Goal: Use online tool/utility: Utilize a website feature to perform a specific function

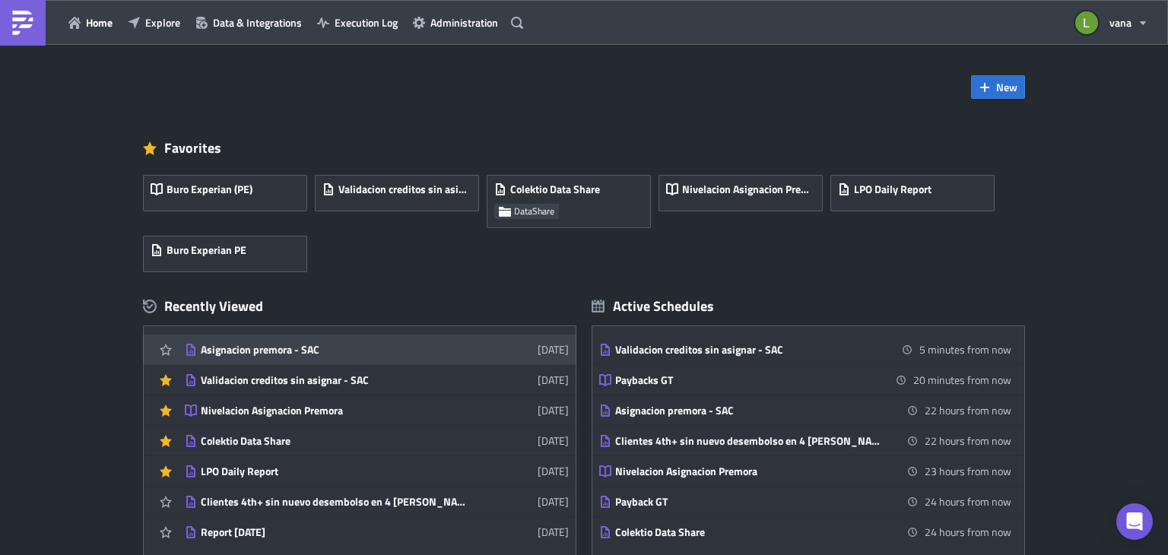
click at [356, 351] on div "Asignacion premora - SAC" at bounding box center [334, 350] width 266 height 14
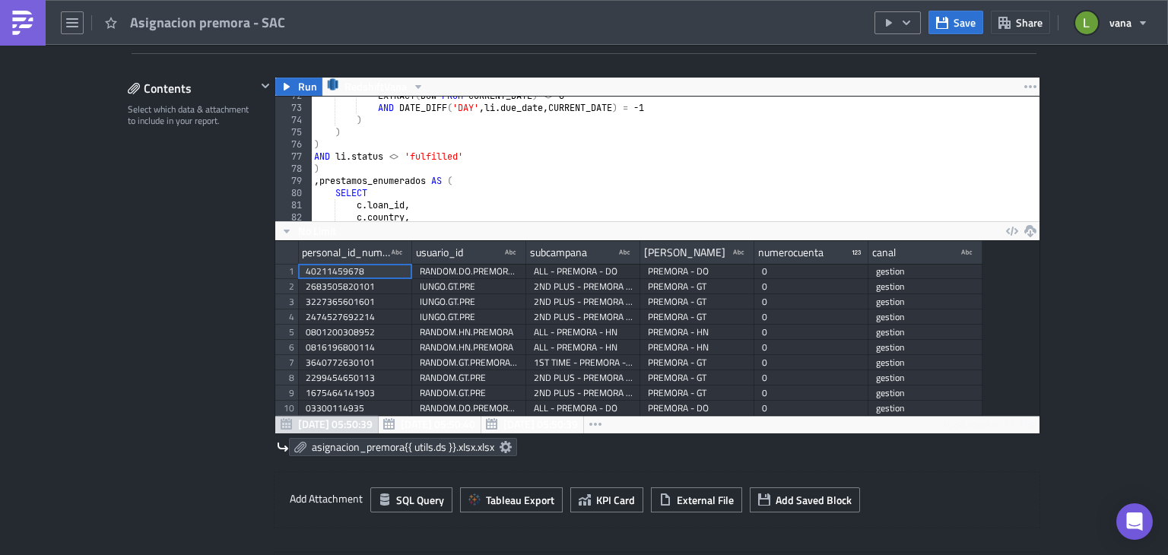
scroll to position [876, 0]
click at [472, 149] on div "AND DATE_DIFF ( 'DAY' , li . due_date , CURRENT_DATE ) = -1 ) ) ) AND li . stat…" at bounding box center [732, 166] width 843 height 138
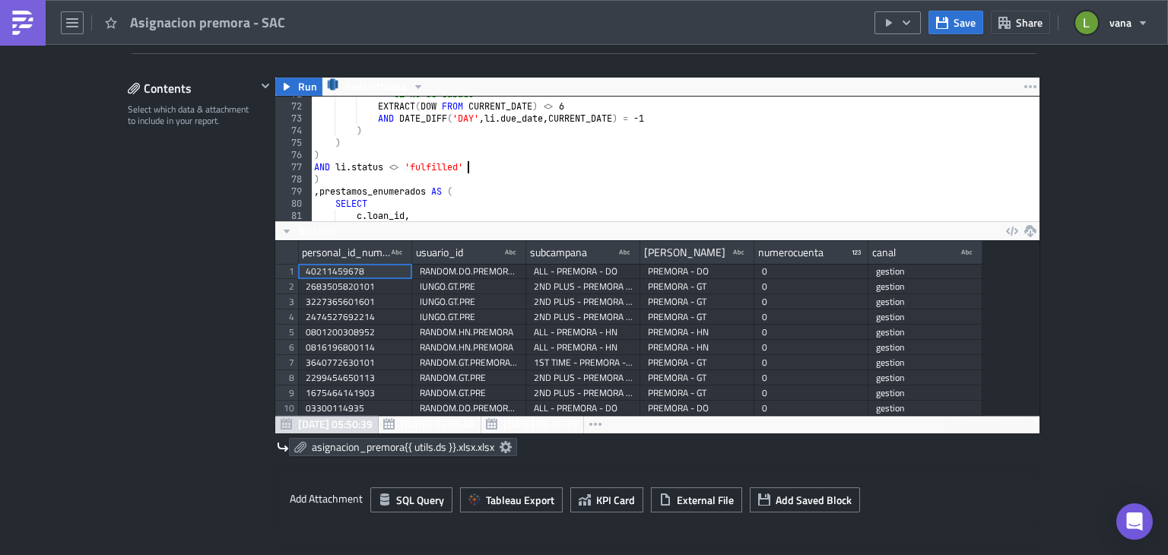
scroll to position [860, 0]
click at [326, 166] on div "-- Si NO es sábado EXTRACT ( DOW FROM CURRENT_DATE ) <> 6 AND DATE_DIFF ( 'DAY'…" at bounding box center [732, 157] width 843 height 138
click at [327, 166] on div "-- Si NO es sábado EXTRACT ( DOW FROM CURRENT_DATE ) <> 6 AND DATE_DIFF ( 'DAY'…" at bounding box center [732, 157] width 843 height 138
click at [328, 166] on div "-- Si NO es sábado EXTRACT ( DOW FROM CURRENT_DATE ) <> 6 AND DATE_DIFF ( 'DAY'…" at bounding box center [732, 157] width 843 height 138
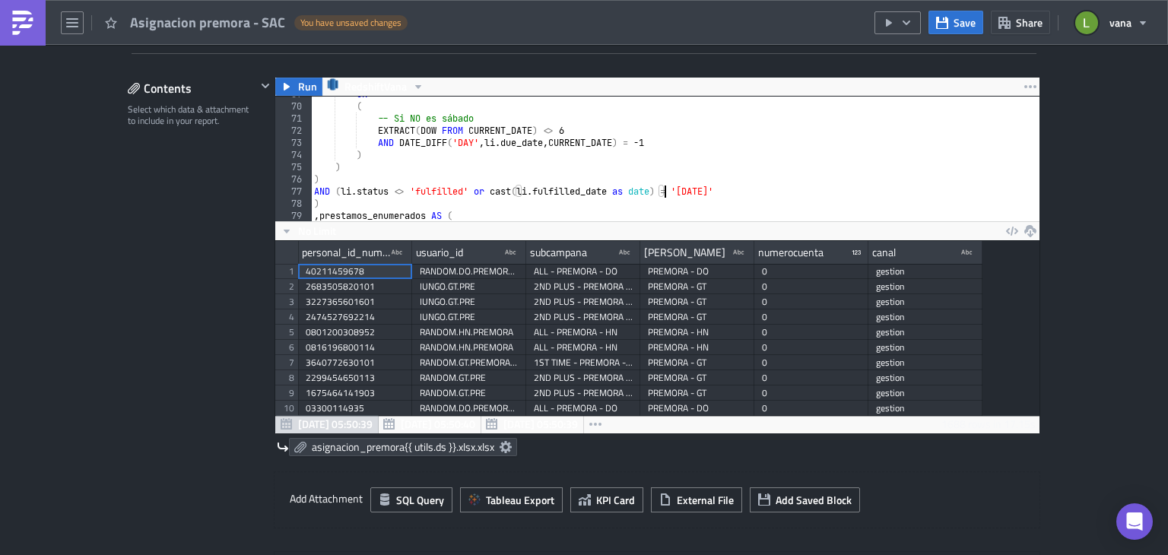
scroll to position [881, 0]
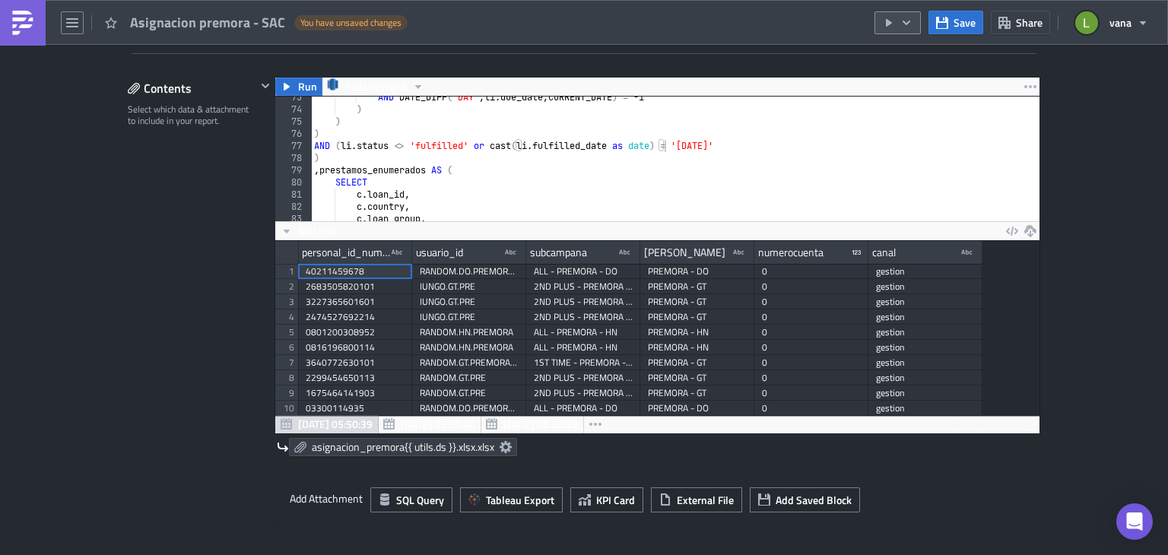
click at [892, 26] on icon "button" at bounding box center [889, 23] width 12 height 12
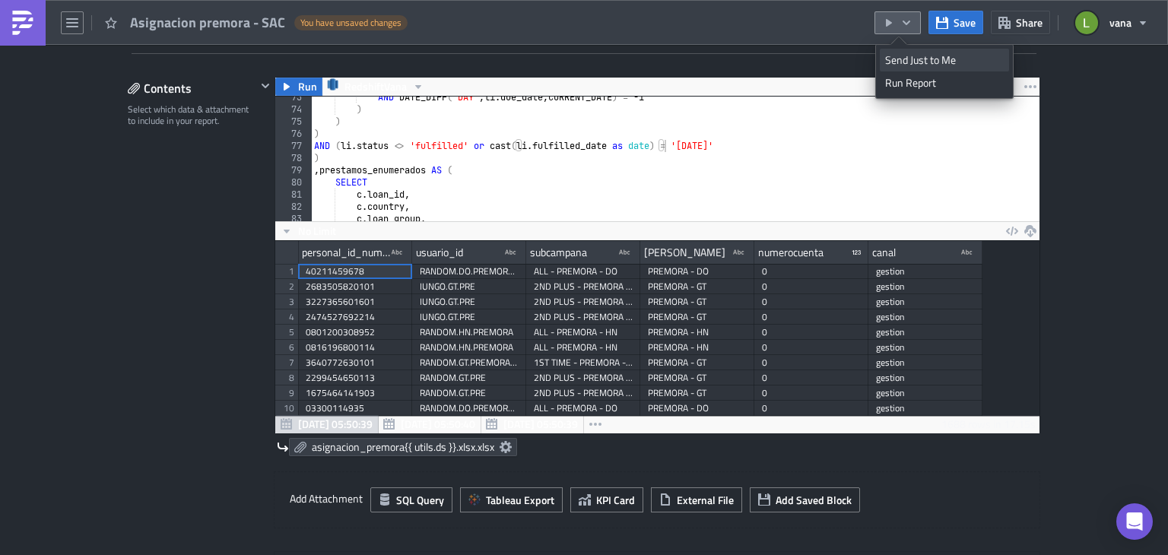
click at [946, 64] on div "Send Just to Me" at bounding box center [944, 59] width 119 height 15
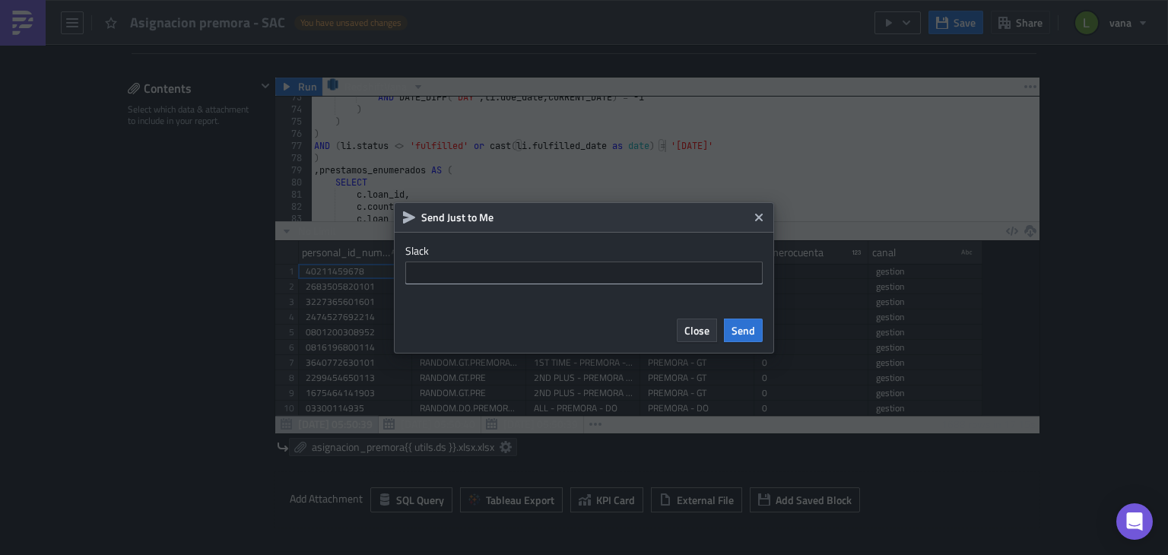
click at [700, 332] on span "Close" at bounding box center [696, 330] width 25 height 16
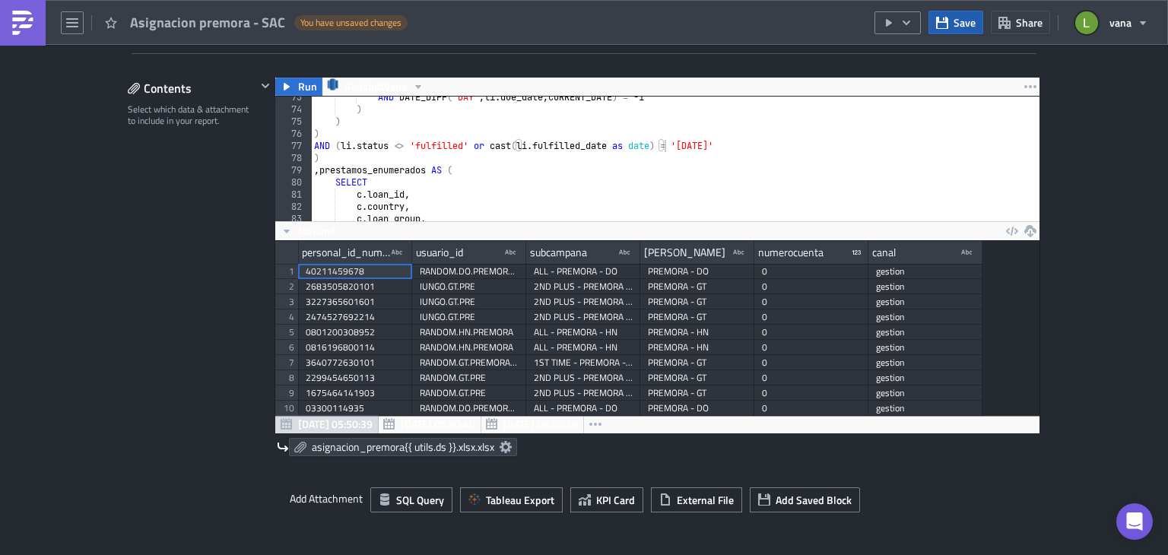
click at [965, 13] on button "Save" at bounding box center [955, 23] width 55 height 24
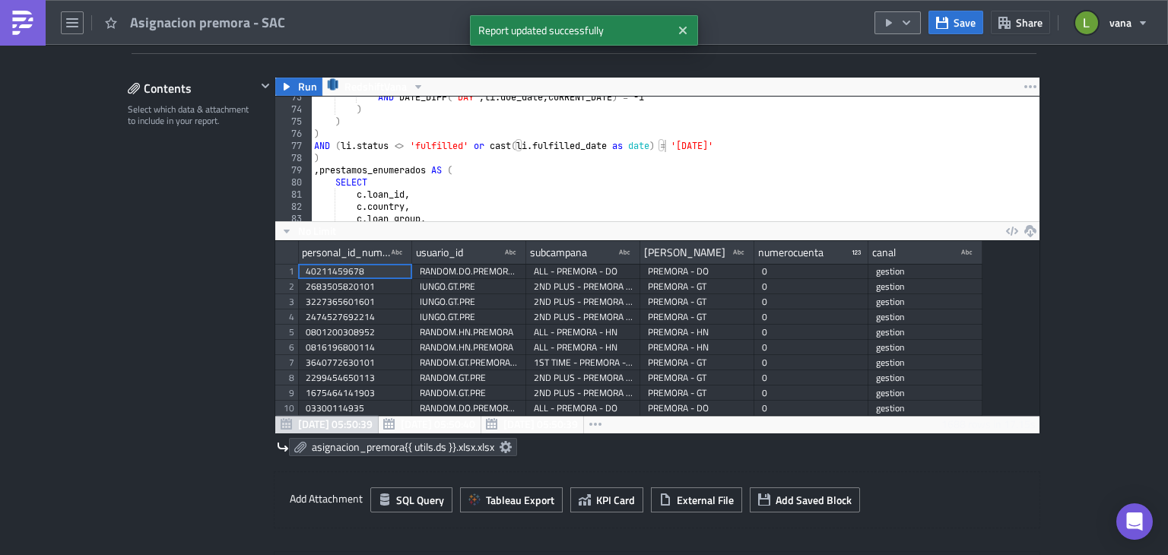
click at [906, 20] on icon "button" at bounding box center [906, 23] width 12 height 12
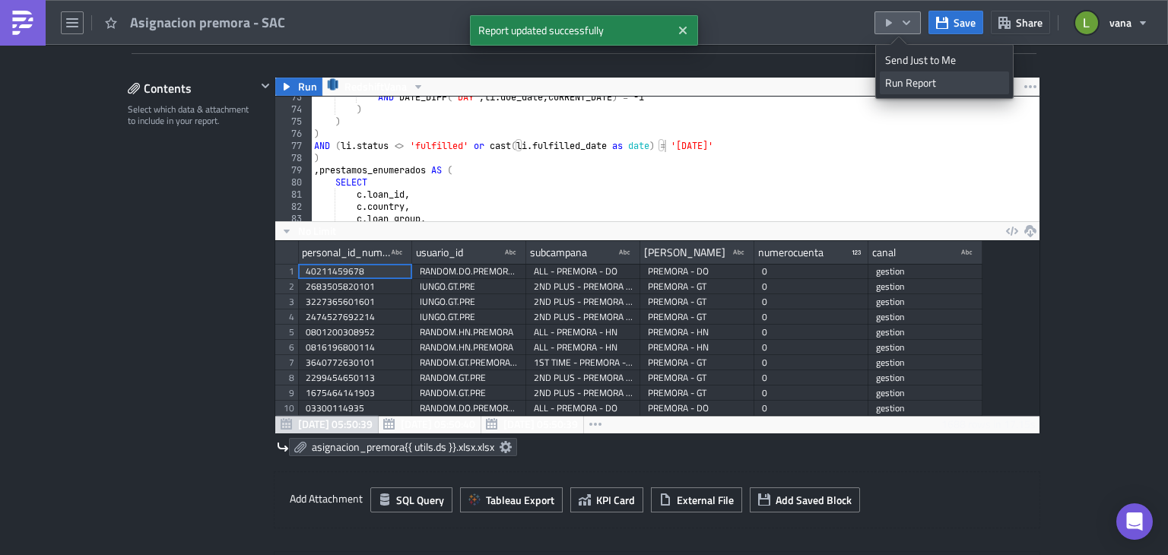
click at [927, 82] on div "Run Report" at bounding box center [944, 82] width 119 height 15
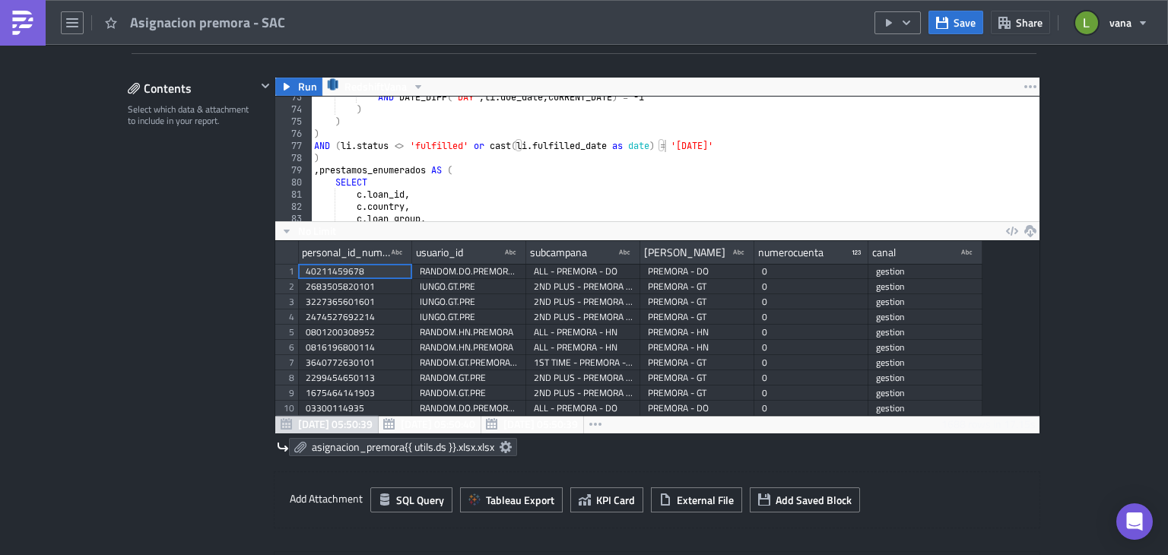
type textarea "c.country,"
click at [654, 200] on div "AND DATE_DIFF ( 'DAY' , li . due_date , CURRENT_DATE ) = -1 ) ) ) AND ( li . st…" at bounding box center [732, 157] width 843 height 138
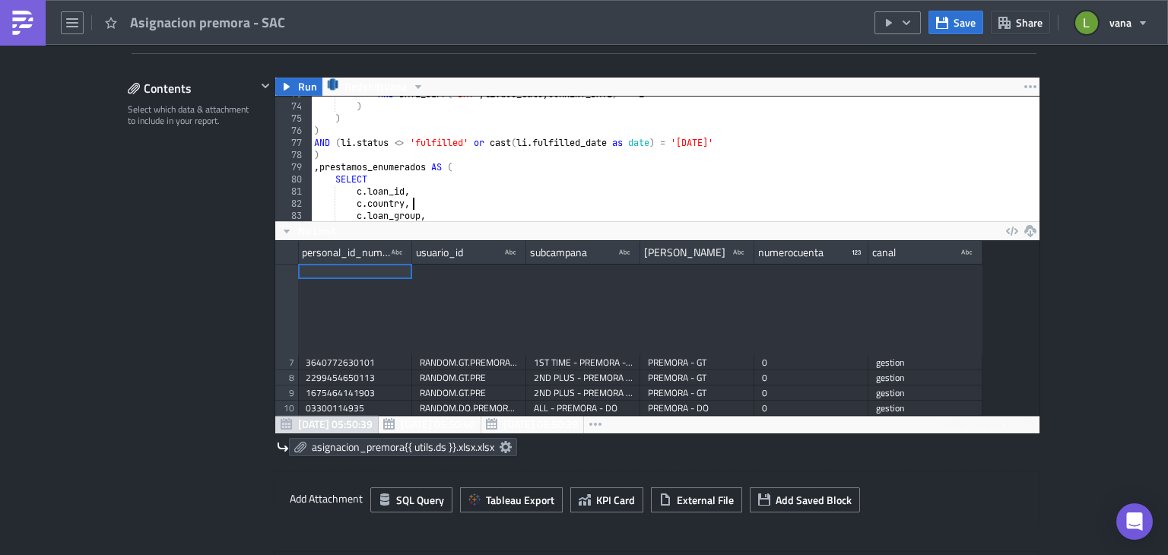
scroll to position [140, 0]
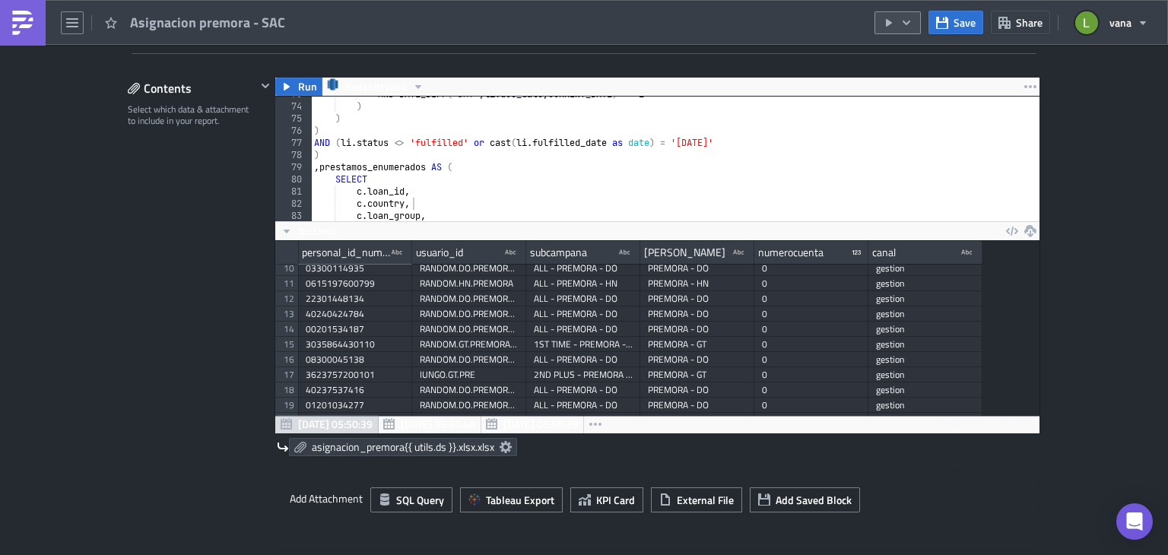
click at [919, 22] on button "button" at bounding box center [897, 22] width 46 height 23
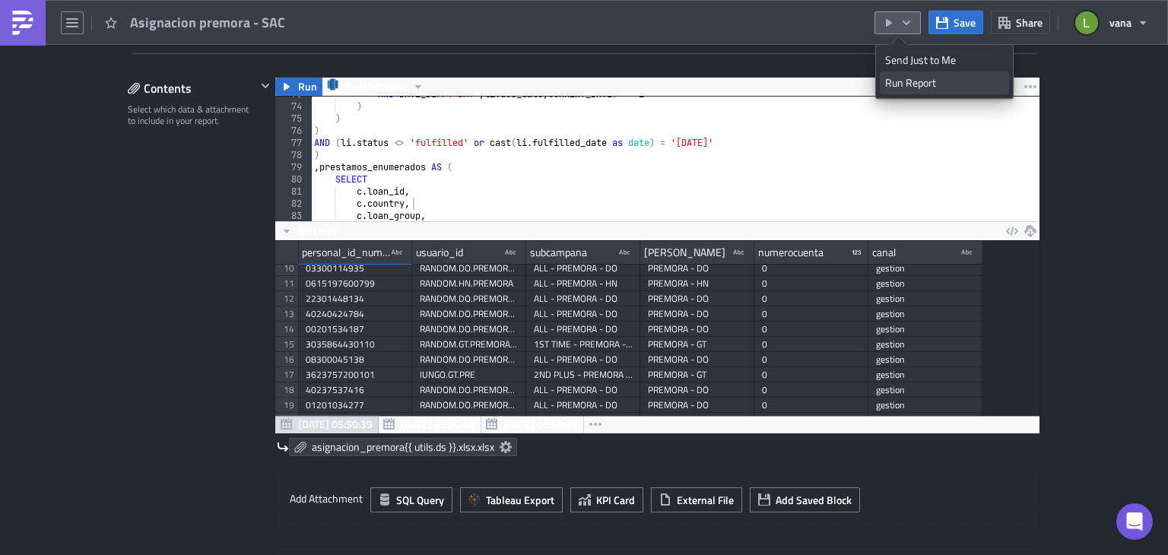
click at [912, 85] on div "Run Report" at bounding box center [944, 82] width 119 height 15
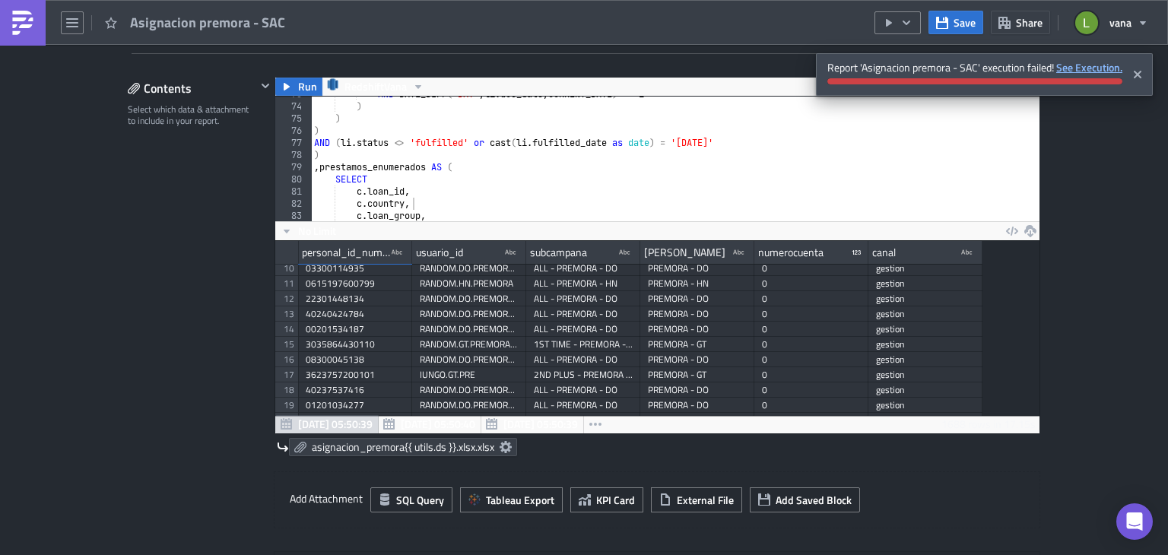
click at [1080, 64] on strong "See Execution." at bounding box center [1089, 67] width 66 height 16
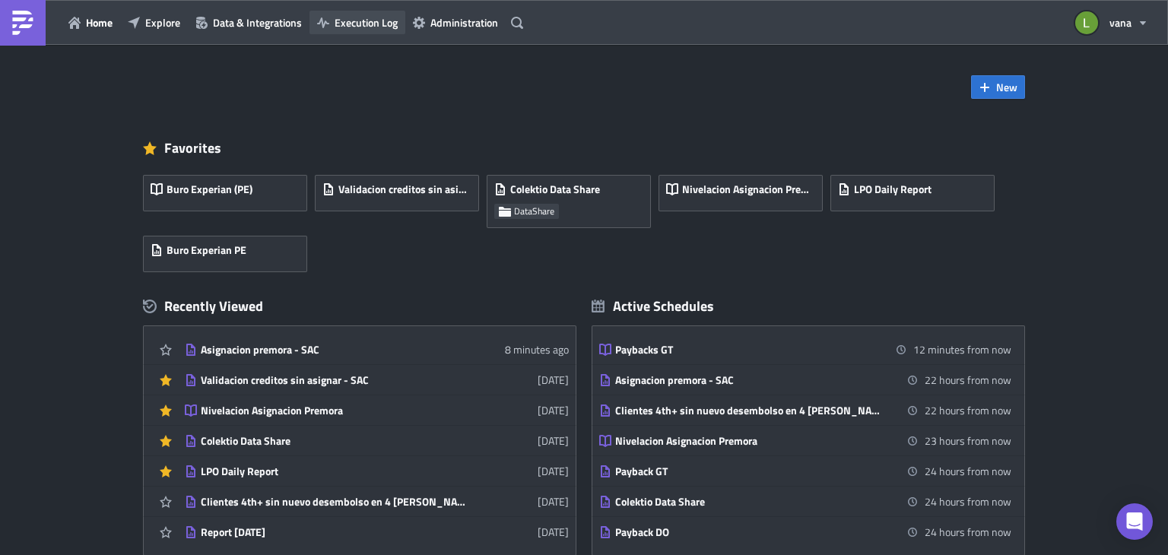
click at [363, 19] on span "Execution Log" at bounding box center [366, 22] width 63 height 16
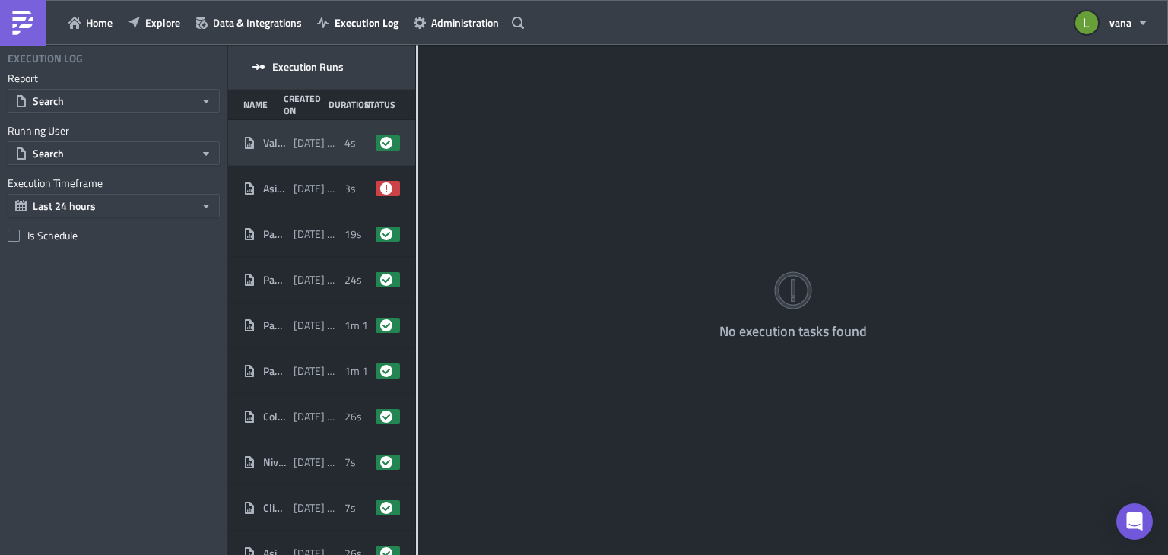
click at [344, 145] on span "4s" at bounding box center [349, 143] width 11 height 14
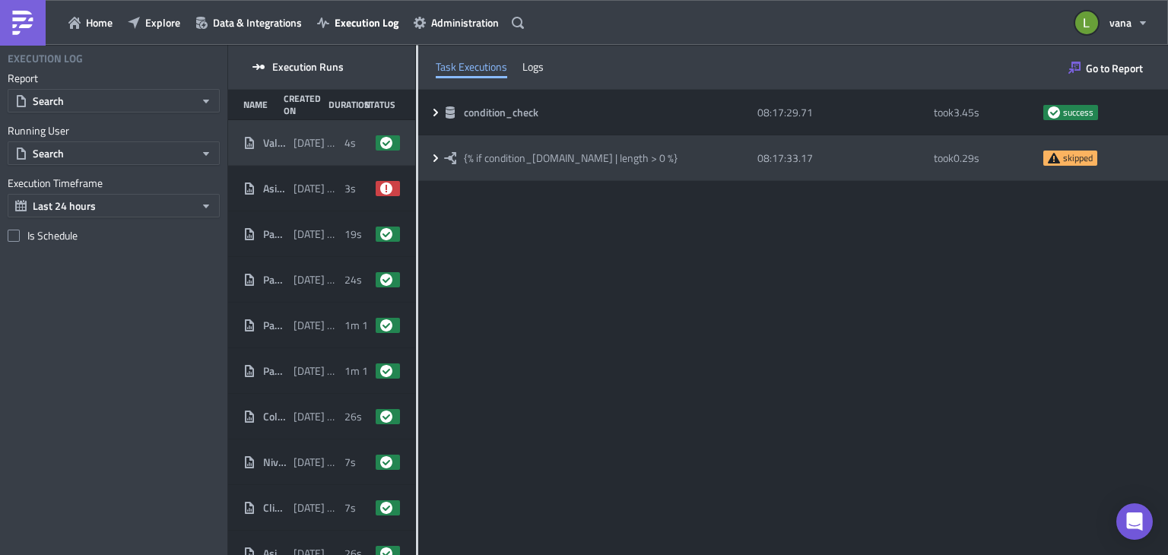
click at [438, 159] on icon at bounding box center [436, 158] width 12 height 12
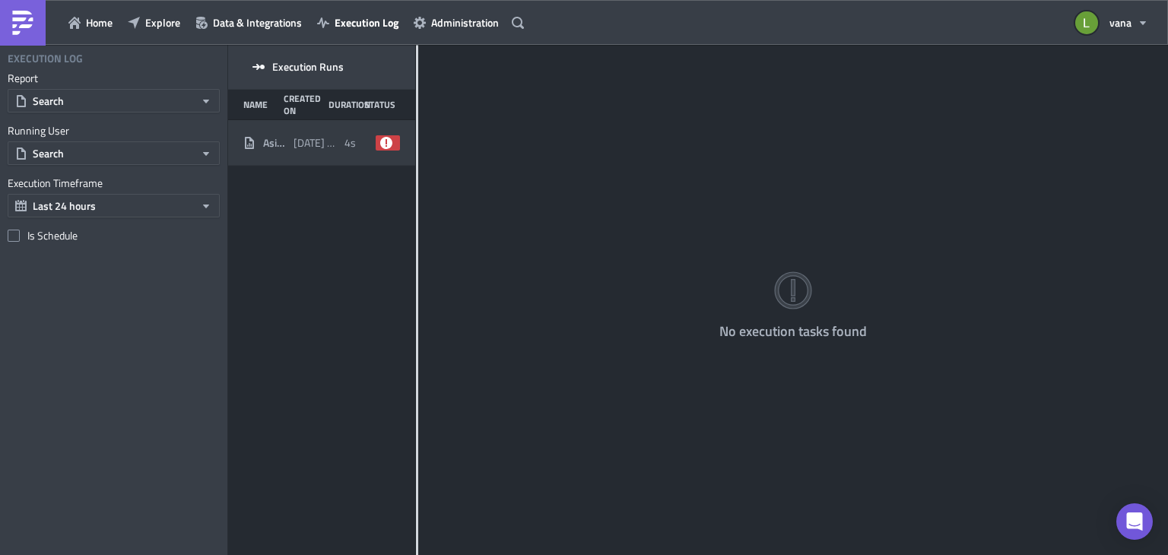
click at [322, 147] on span "2025-08-11 08:18" at bounding box center [315, 143] width 43 height 14
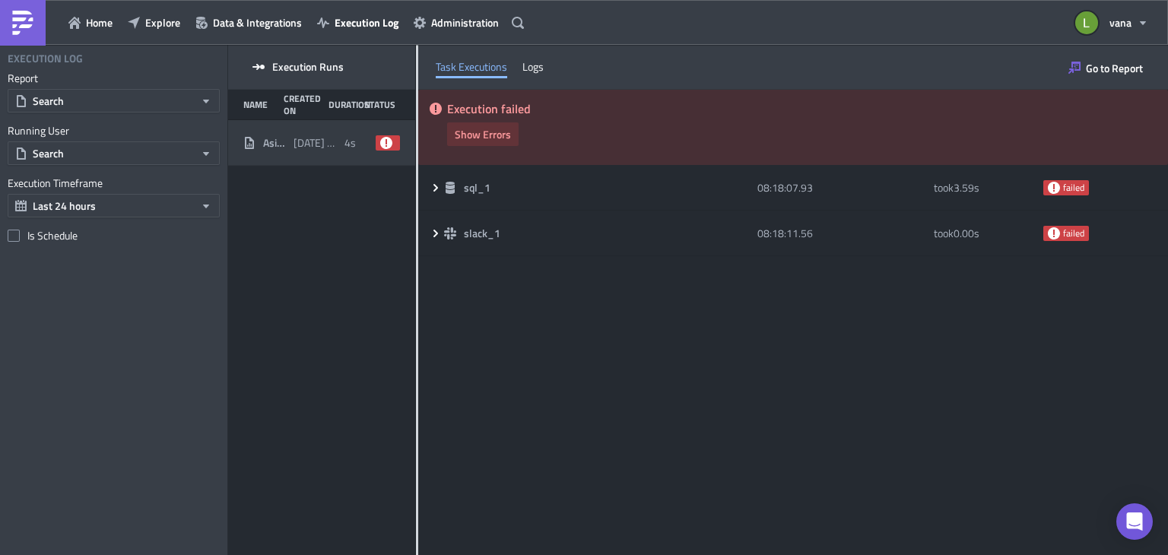
click at [471, 134] on span "Show Errors" at bounding box center [483, 134] width 56 height 16
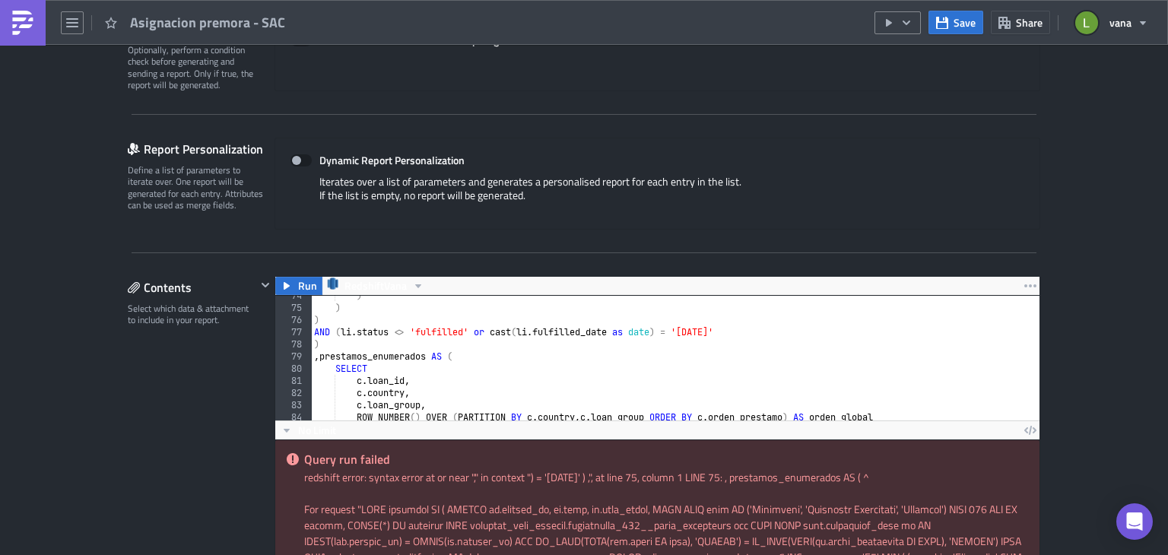
scroll to position [871, 0]
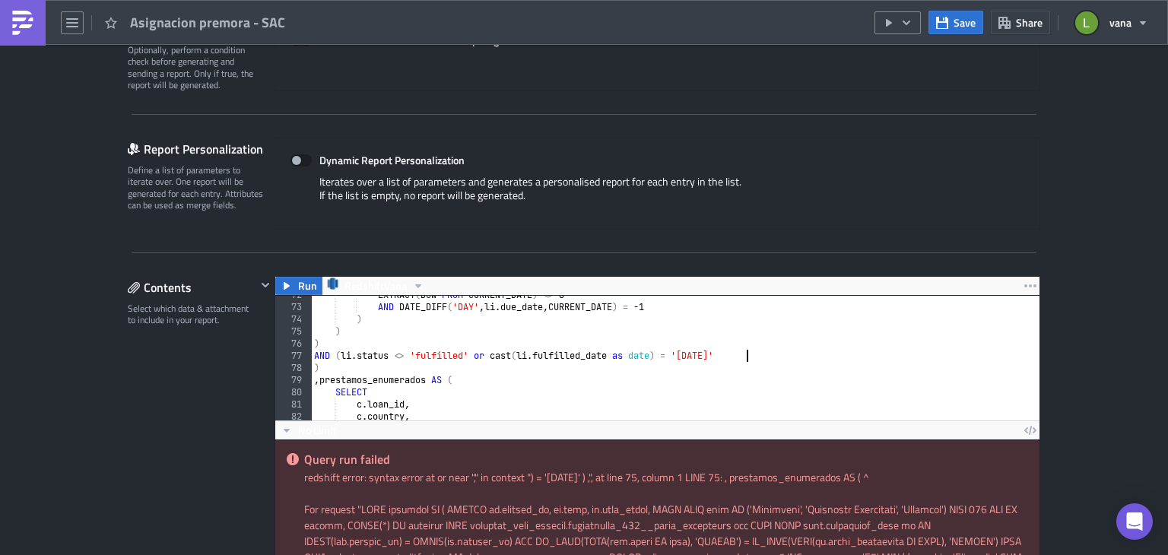
click at [757, 357] on div "EXTRACT ( DOW FROM CURRENT_DATE ) <> 6 AND DATE_DIFF ( 'DAY' , li . due_date , …" at bounding box center [732, 358] width 843 height 138
type textarea "AND (li.status <> 'fulfilled' or cast(li.fulfilled_date as date) = '[DATE]')"
click at [967, 24] on span "Save" at bounding box center [965, 22] width 22 height 16
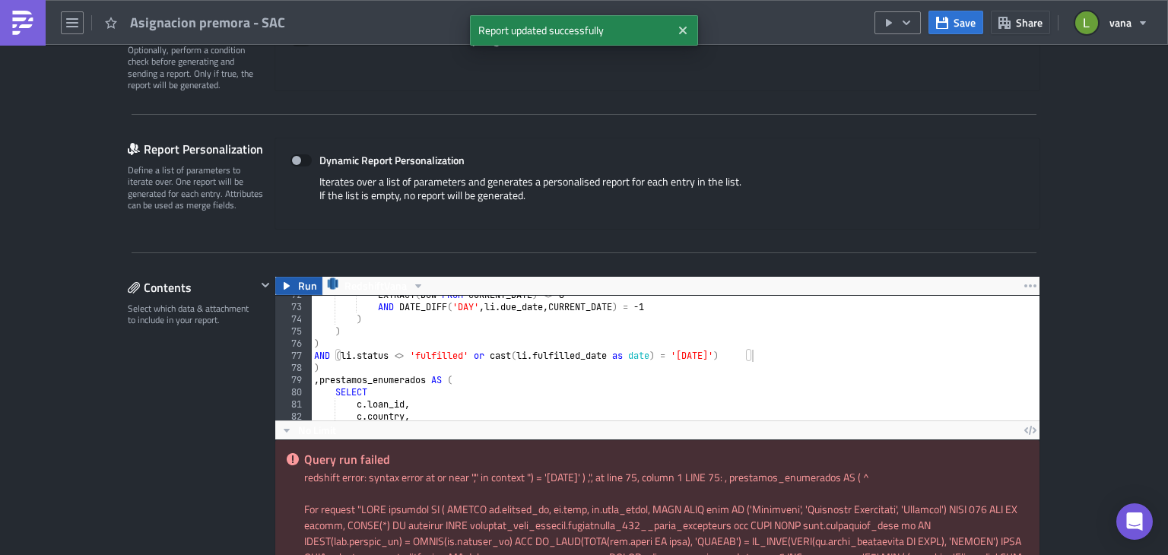
click at [284, 282] on icon "button" at bounding box center [287, 286] width 6 height 8
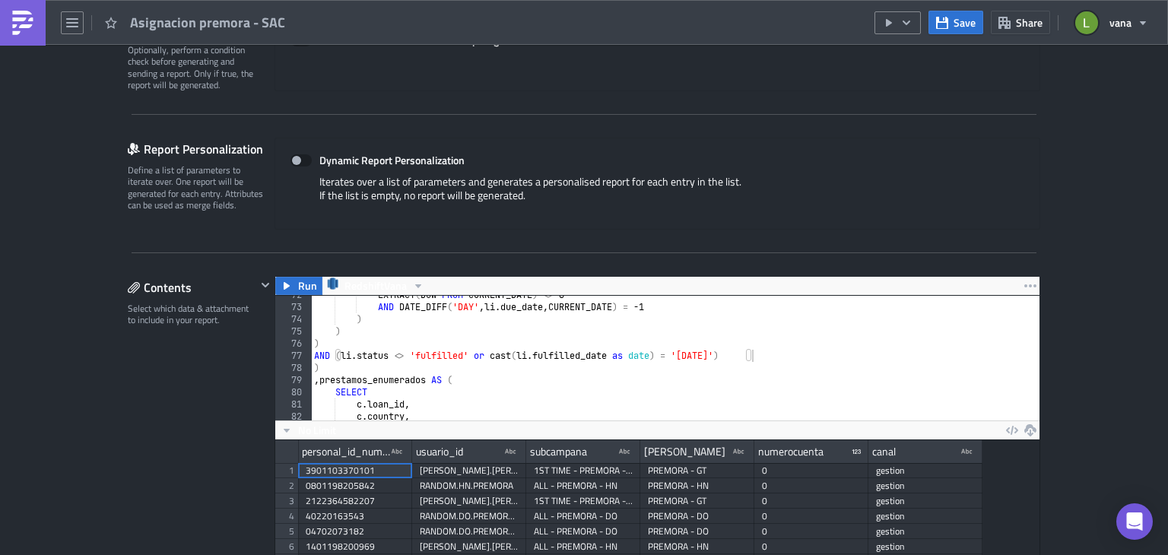
scroll to position [174, 764]
click at [899, 22] on button "button" at bounding box center [897, 22] width 46 height 23
click at [909, 82] on div "Run Report" at bounding box center [944, 82] width 119 height 15
click at [21, 33] on img at bounding box center [23, 23] width 24 height 24
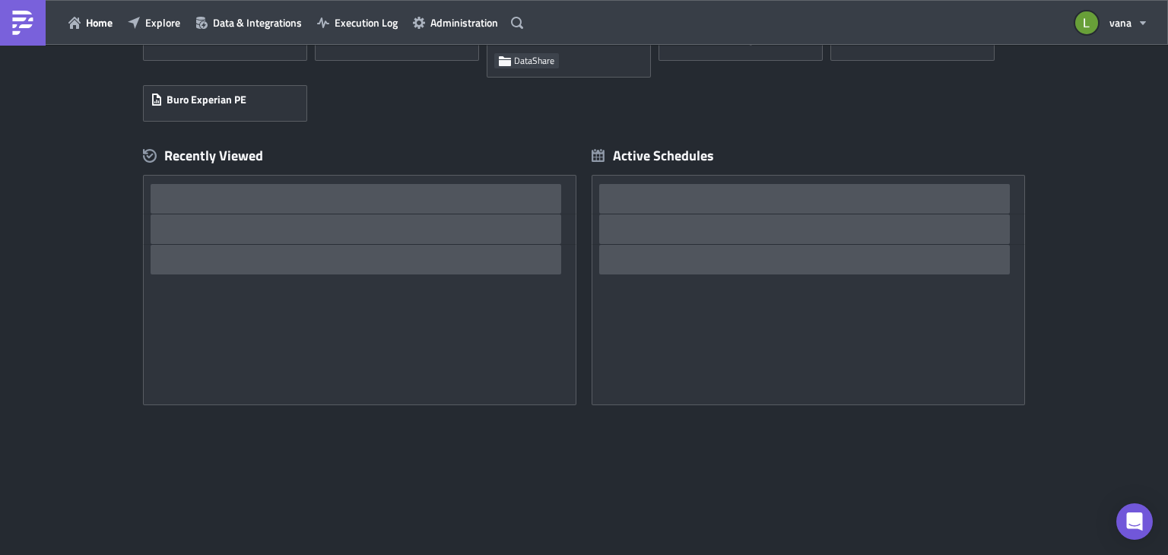
scroll to position [151, 0]
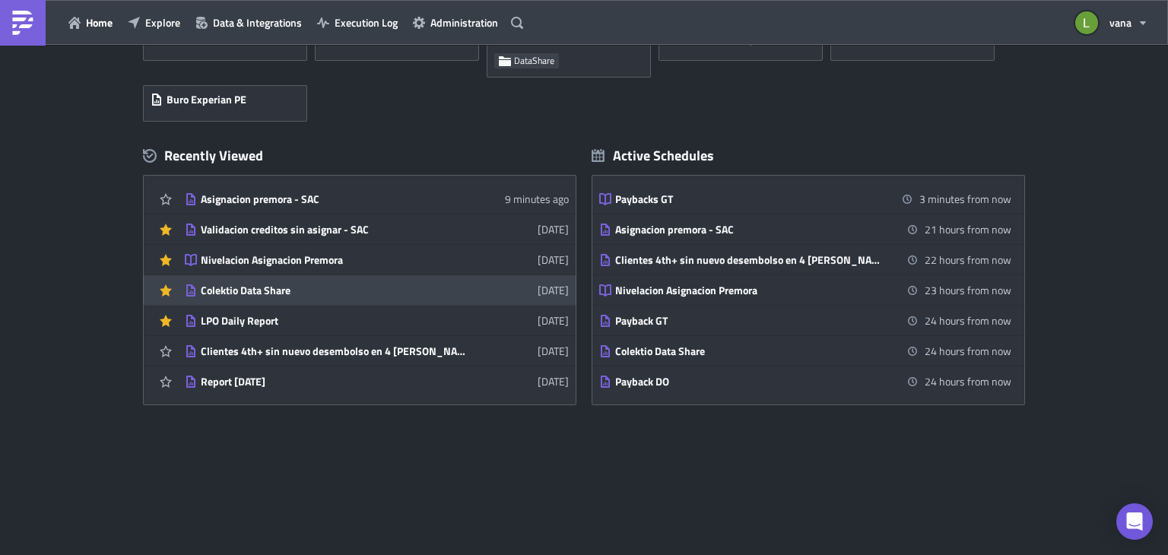
click at [333, 292] on div "Colektio Data Share" at bounding box center [334, 291] width 266 height 14
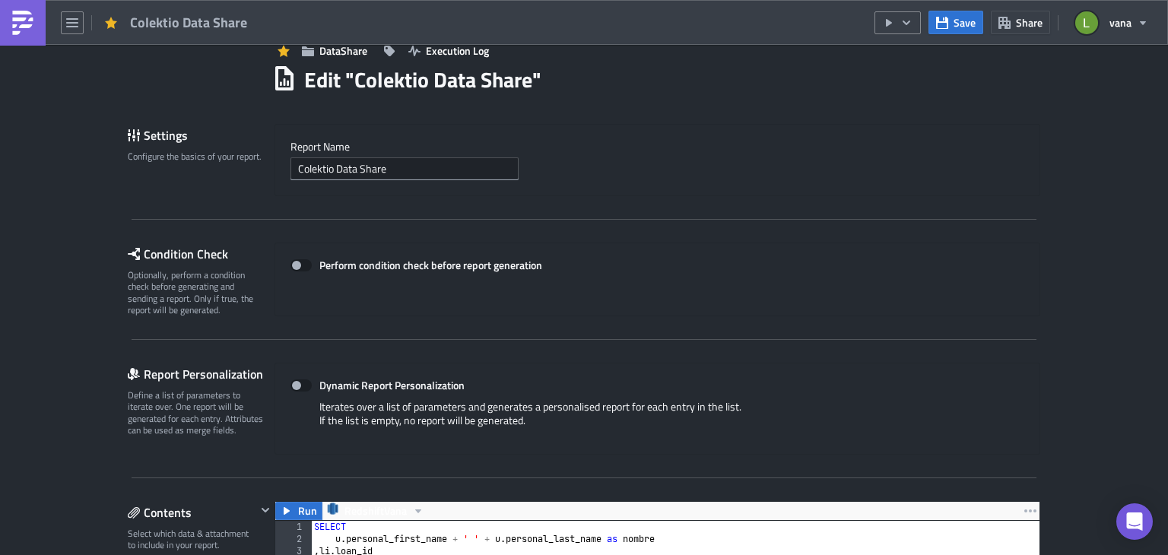
scroll to position [174, 764]
click at [910, 21] on icon "button" at bounding box center [907, 22] width 8 height 5
click at [903, 80] on div "Run Report" at bounding box center [944, 82] width 119 height 15
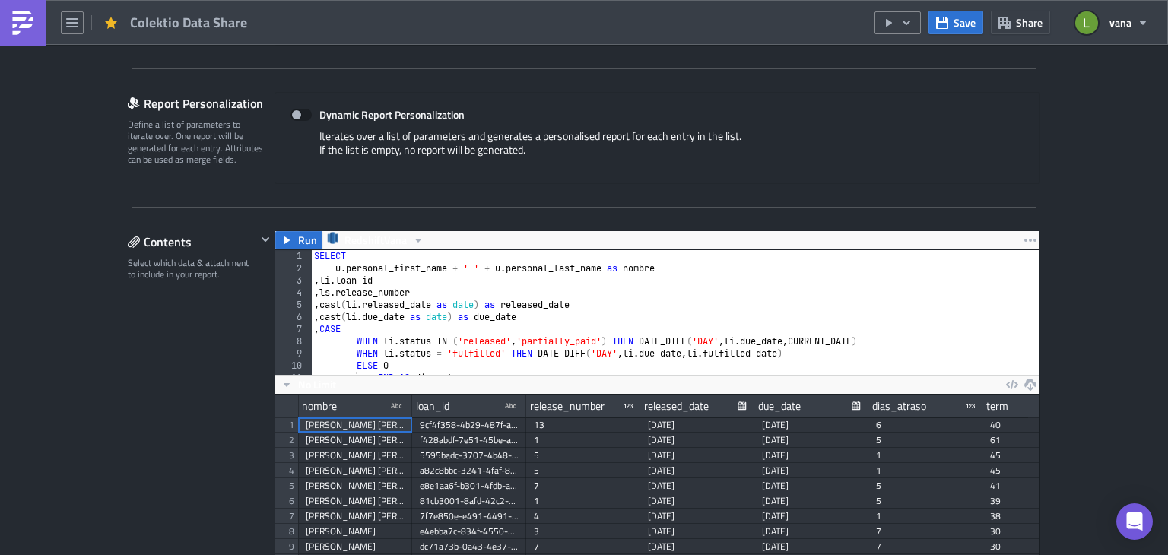
scroll to position [0, 0]
click at [25, 25] on img at bounding box center [23, 23] width 24 height 24
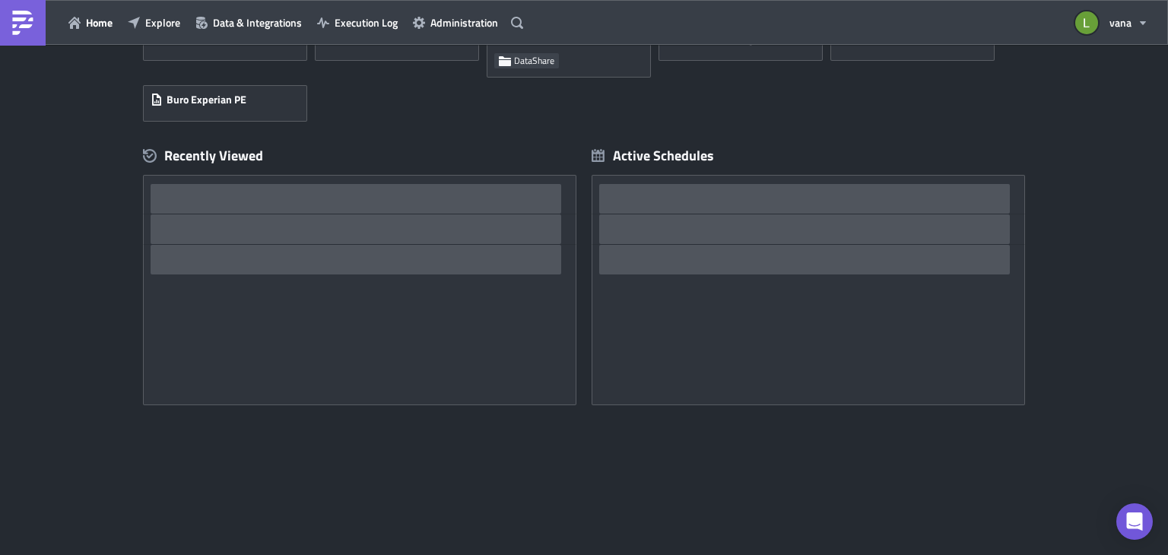
scroll to position [151, 0]
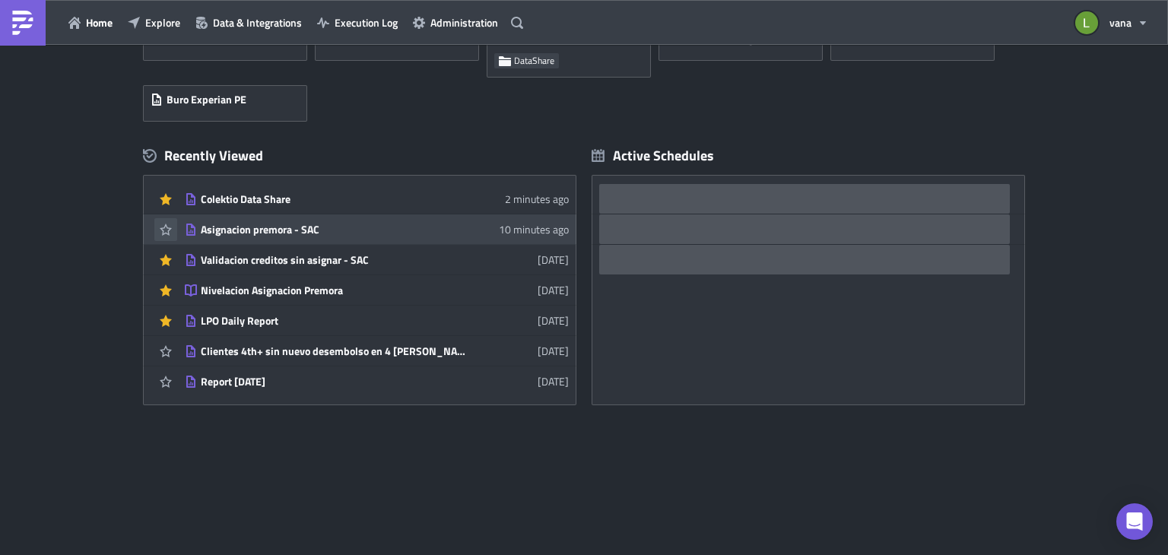
click at [160, 230] on icon "button" at bounding box center [166, 230] width 12 height 12
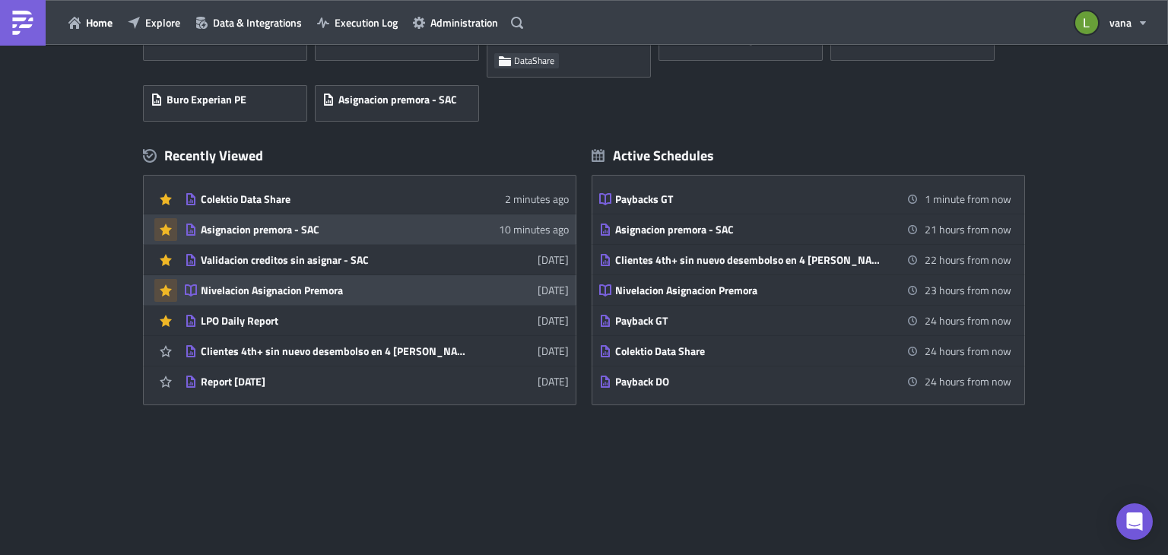
click at [160, 291] on icon "button" at bounding box center [166, 290] width 12 height 12
click at [318, 232] on div "Asignacion premora - SAC" at bounding box center [334, 230] width 266 height 14
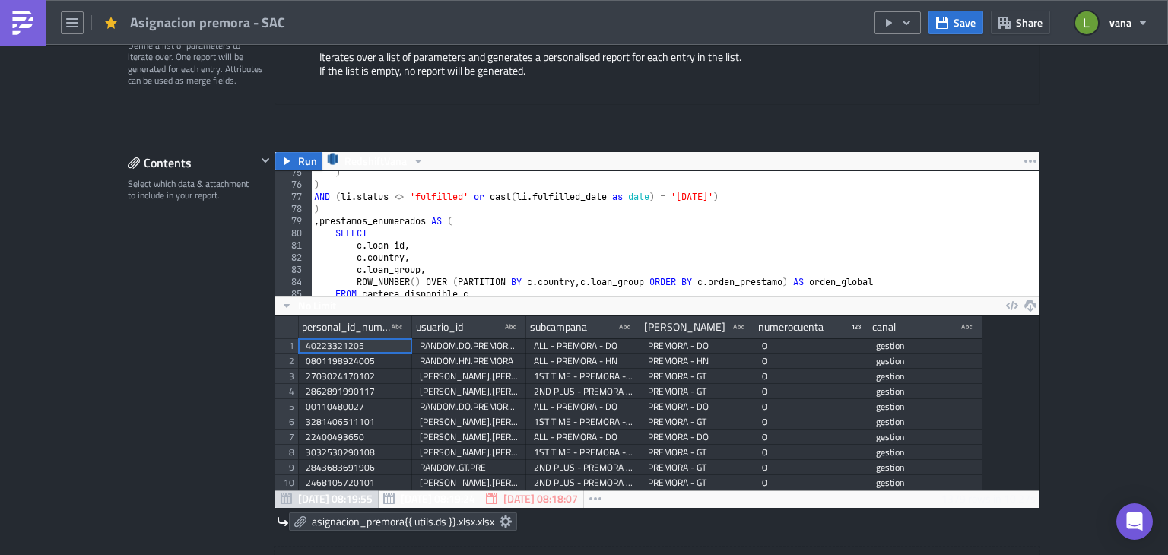
scroll to position [905, 0]
drag, startPoint x: 467, startPoint y: 192, endPoint x: 751, endPoint y: 195, distance: 283.6
click at [751, 195] on div ") ) AND ( li . status <> 'fulfilled' or cast ( li . fulfilled_date as date ) = …" at bounding box center [732, 236] width 843 height 138
click at [337, 198] on div ") ) AND ( li . status <> 'fulfilled' ) , prestamos_enumerados AS ( SELECT c . l…" at bounding box center [732, 236] width 843 height 138
type textarea "AND li.status <> 'fulfilled'"
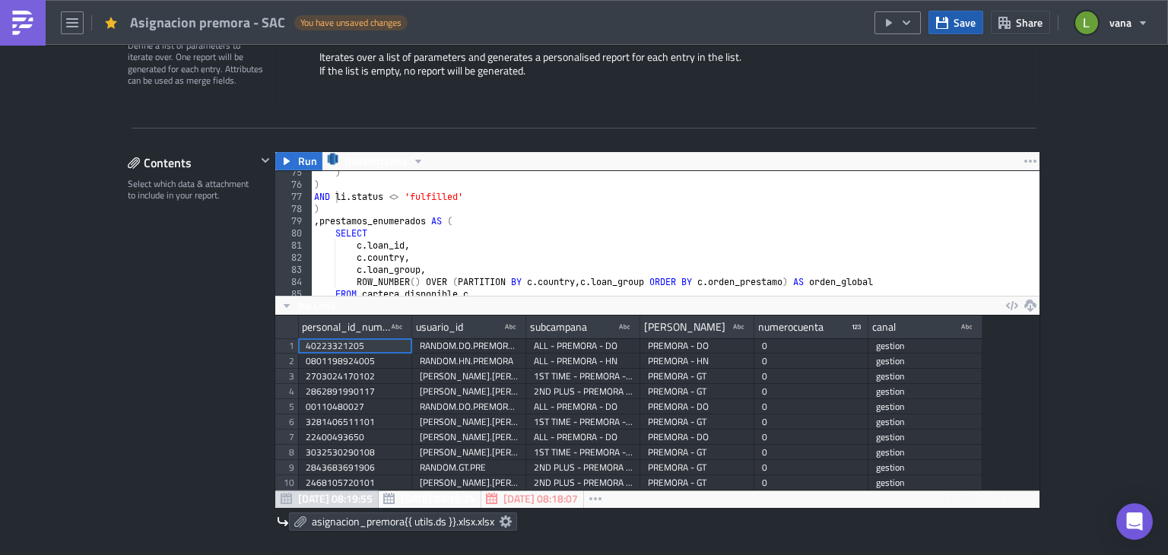
click at [958, 19] on span "Save" at bounding box center [965, 22] width 22 height 16
